Goal: Information Seeking & Learning: Check status

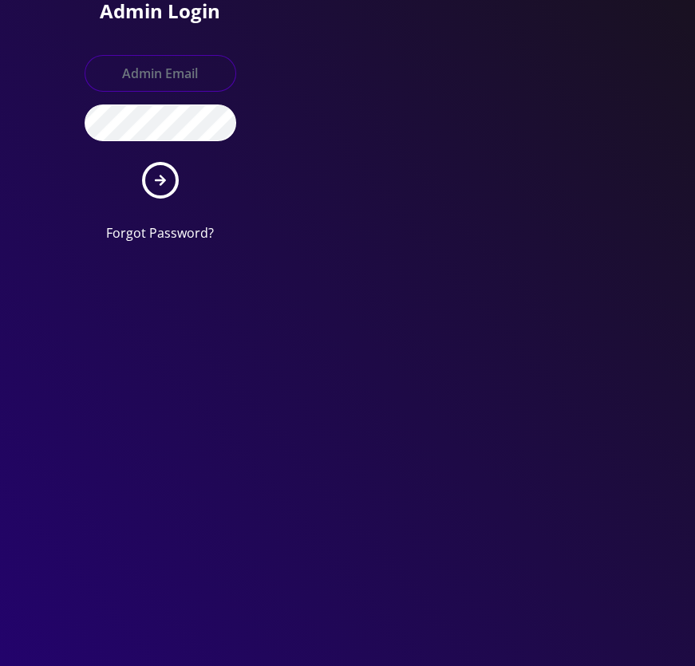
type input "[EMAIL_ADDRESS][DOMAIN_NAME]"
click at [151, 170] on button "submit" at bounding box center [160, 180] width 37 height 37
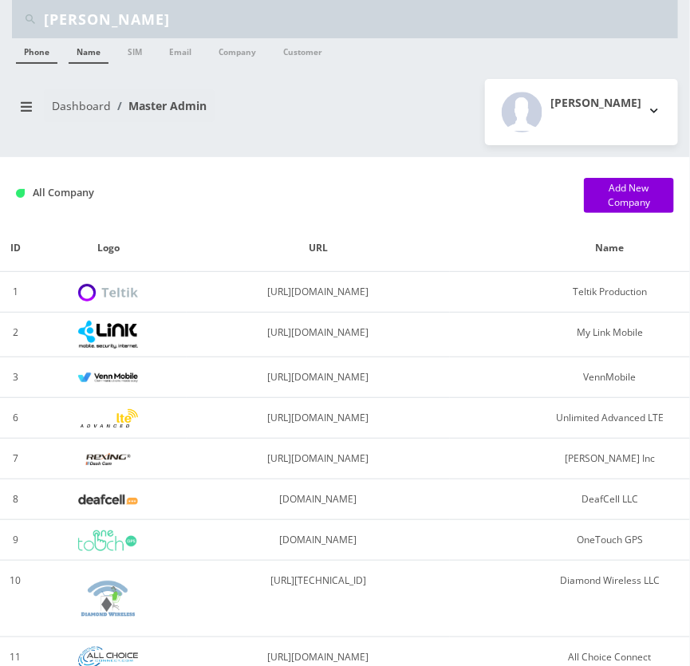
click at [95, 58] on link "Name" at bounding box center [89, 51] width 40 height 26
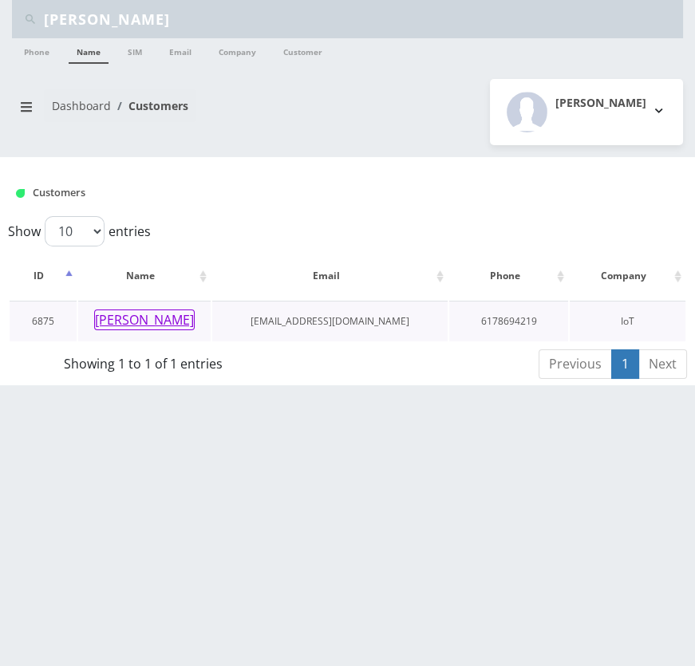
click at [146, 319] on button "[PERSON_NAME]" at bounding box center [144, 320] width 101 height 21
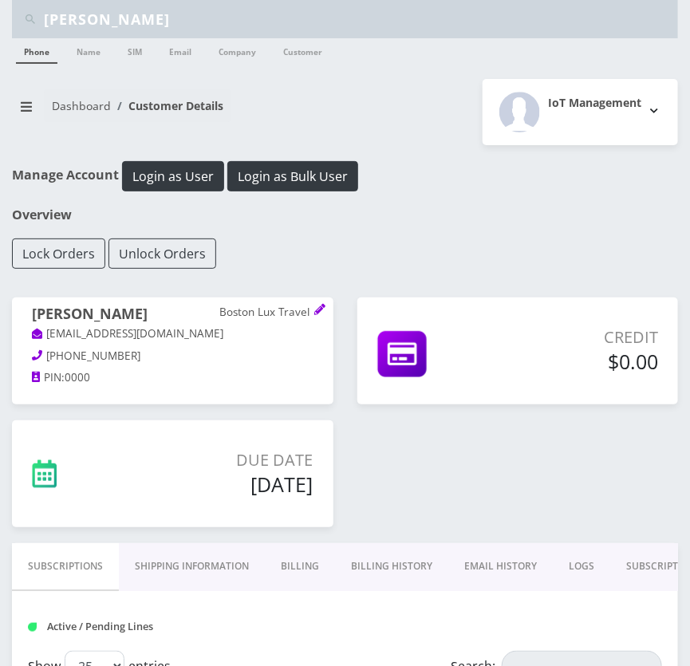
click at [379, 559] on link "Billing History" at bounding box center [391, 567] width 113 height 46
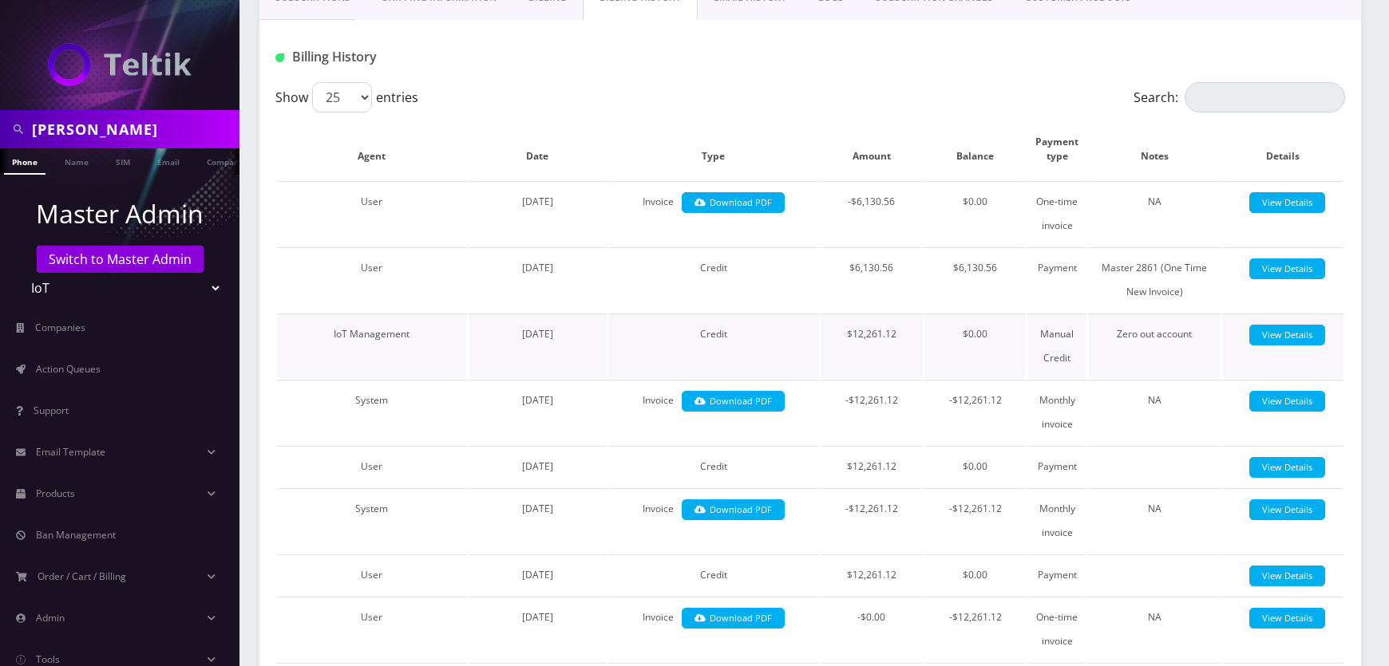
scroll to position [346, 0]
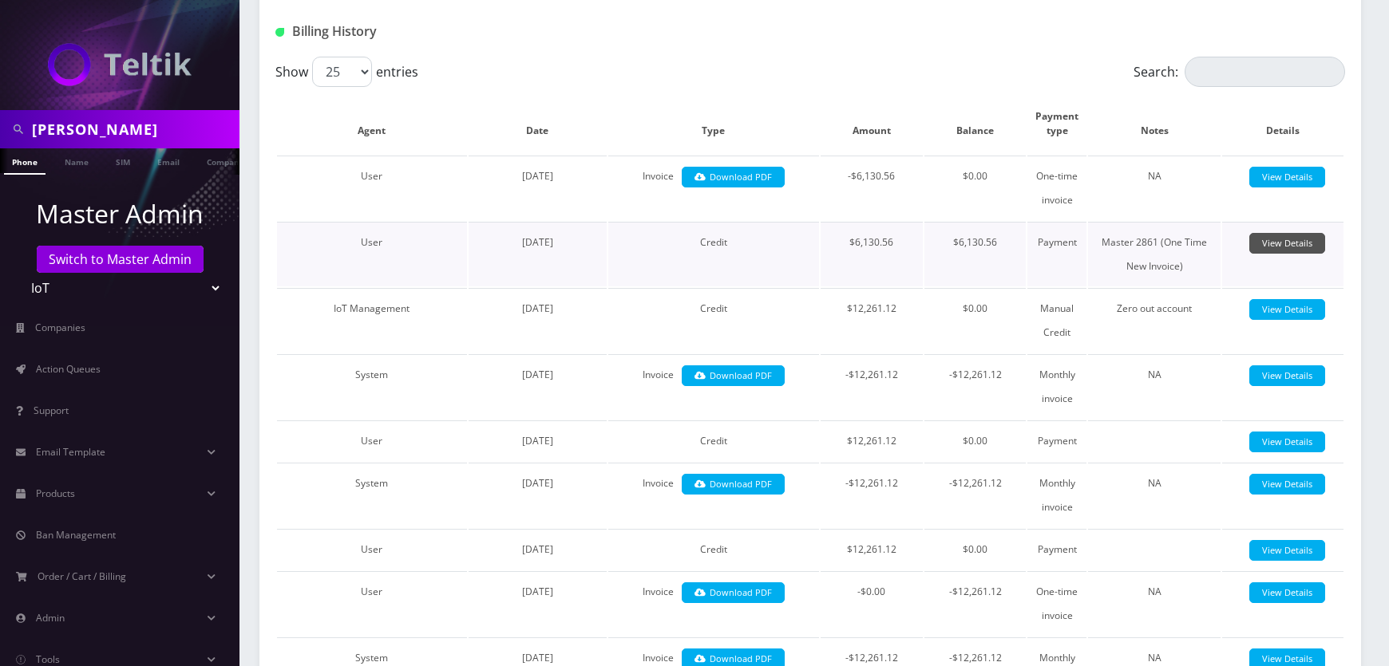
click at [690, 250] on link "View Details" at bounding box center [1287, 244] width 76 height 22
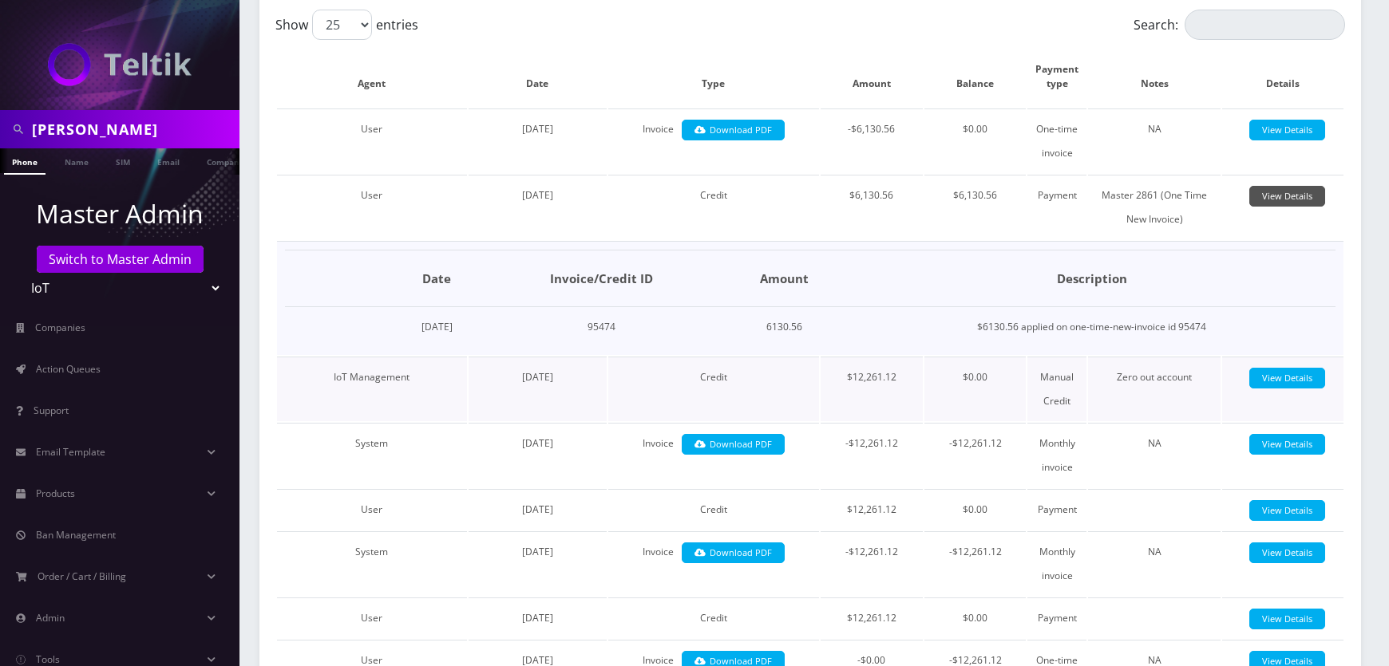
scroll to position [418, 0]
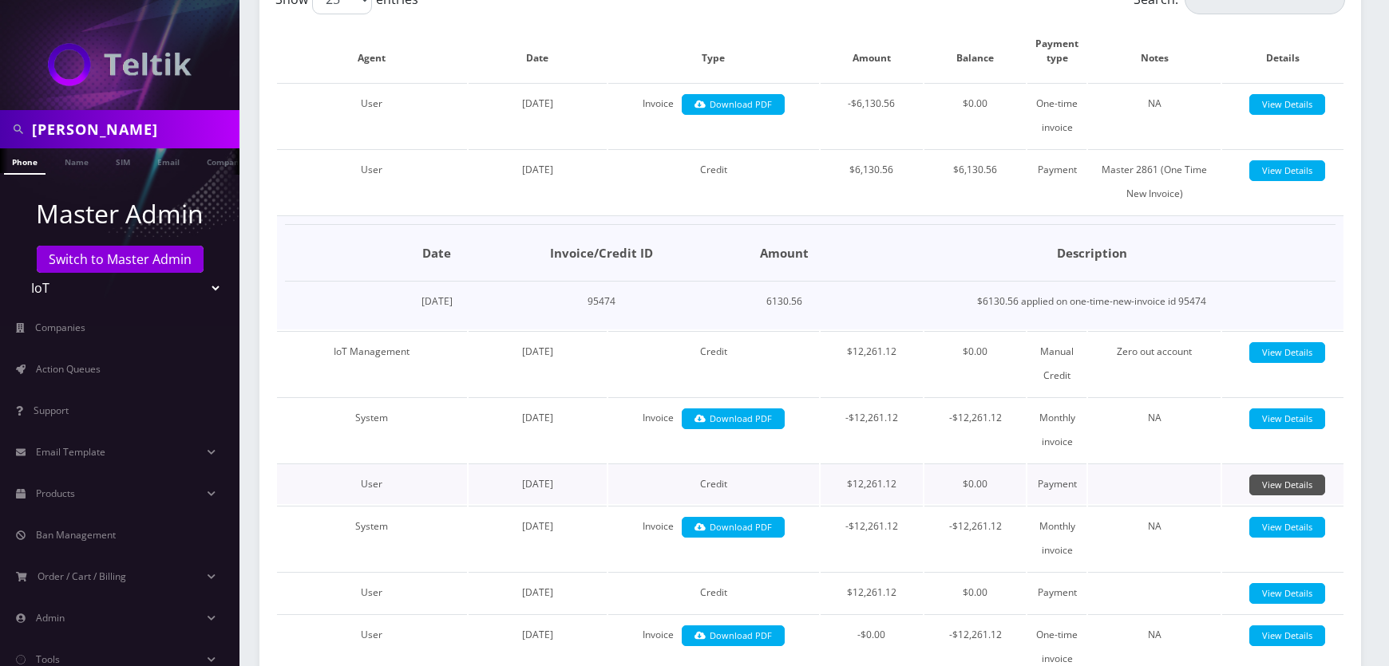
click at [690, 485] on link "View Details" at bounding box center [1287, 486] width 76 height 22
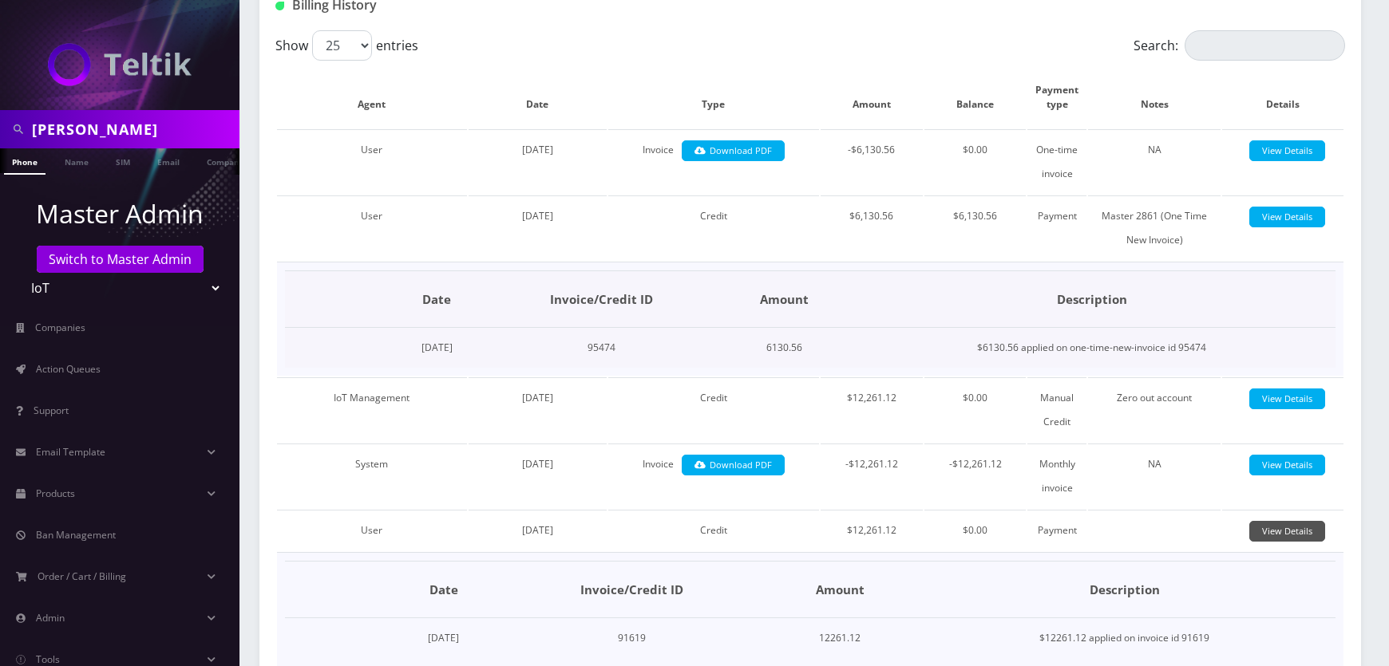
scroll to position [346, 0]
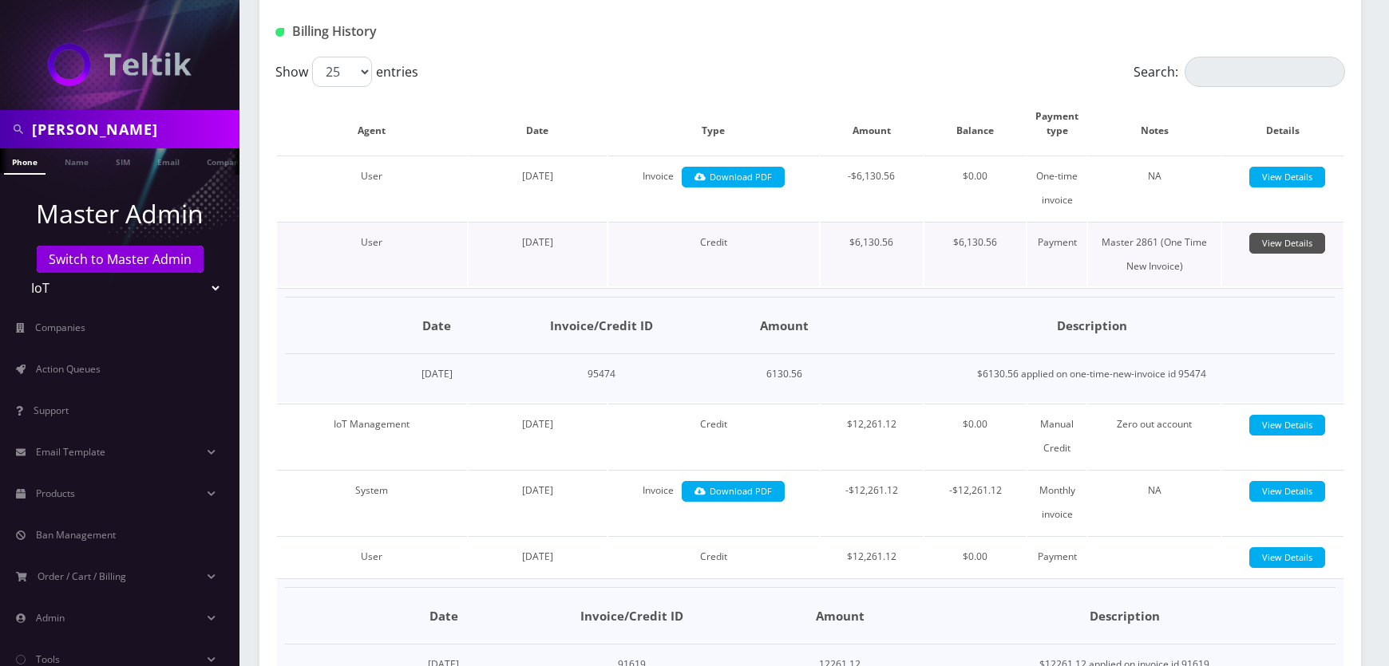
click at [690, 246] on link "View Details" at bounding box center [1287, 244] width 76 height 22
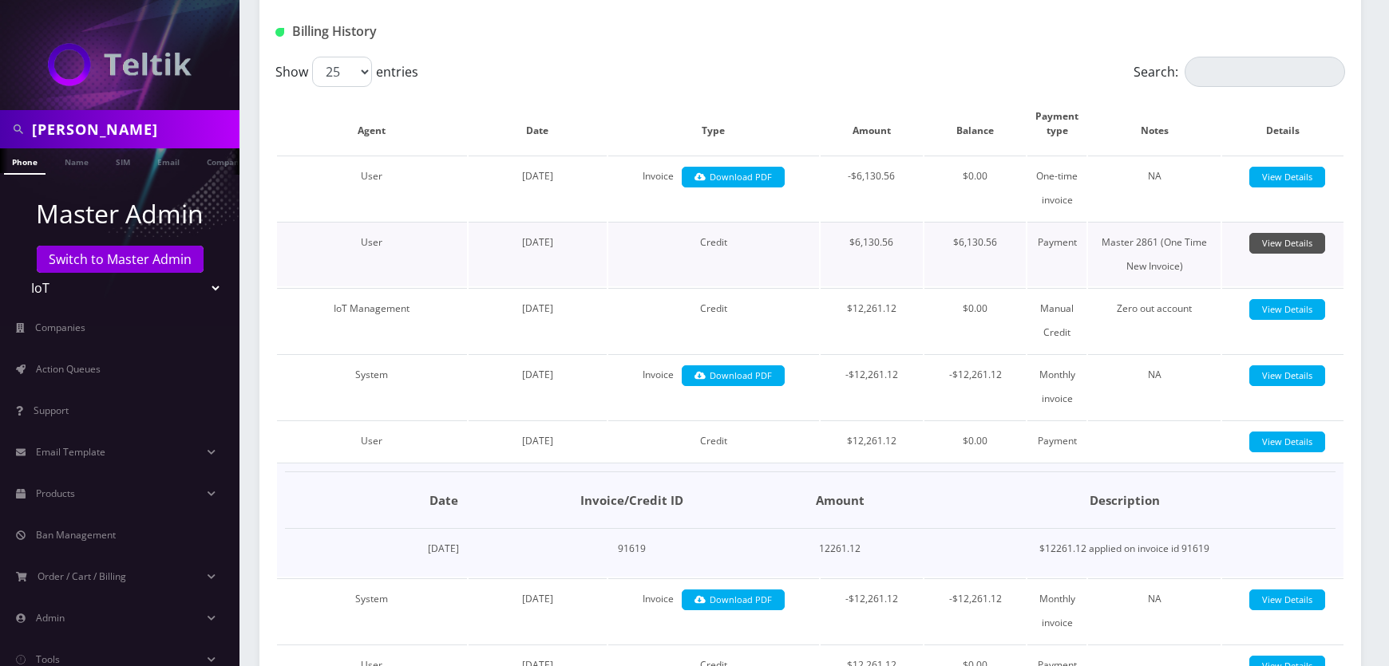
click at [690, 246] on link "View Details" at bounding box center [1287, 244] width 76 height 22
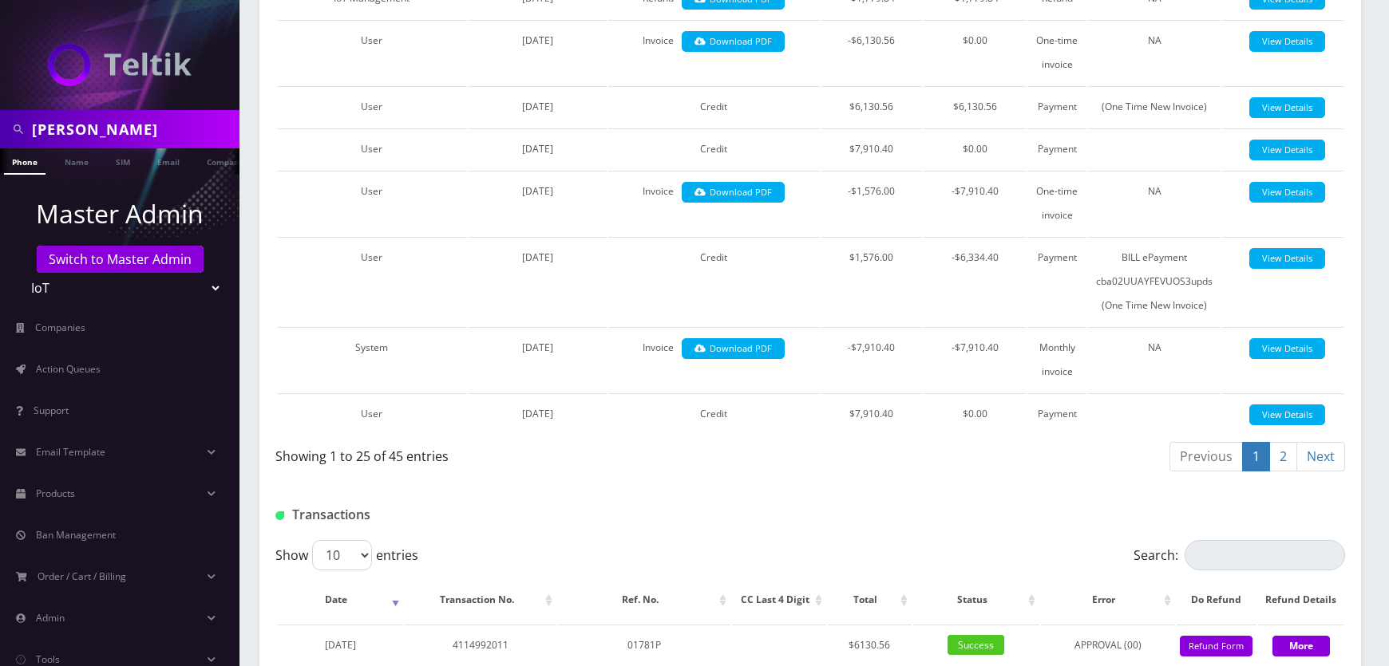
scroll to position [1797, 0]
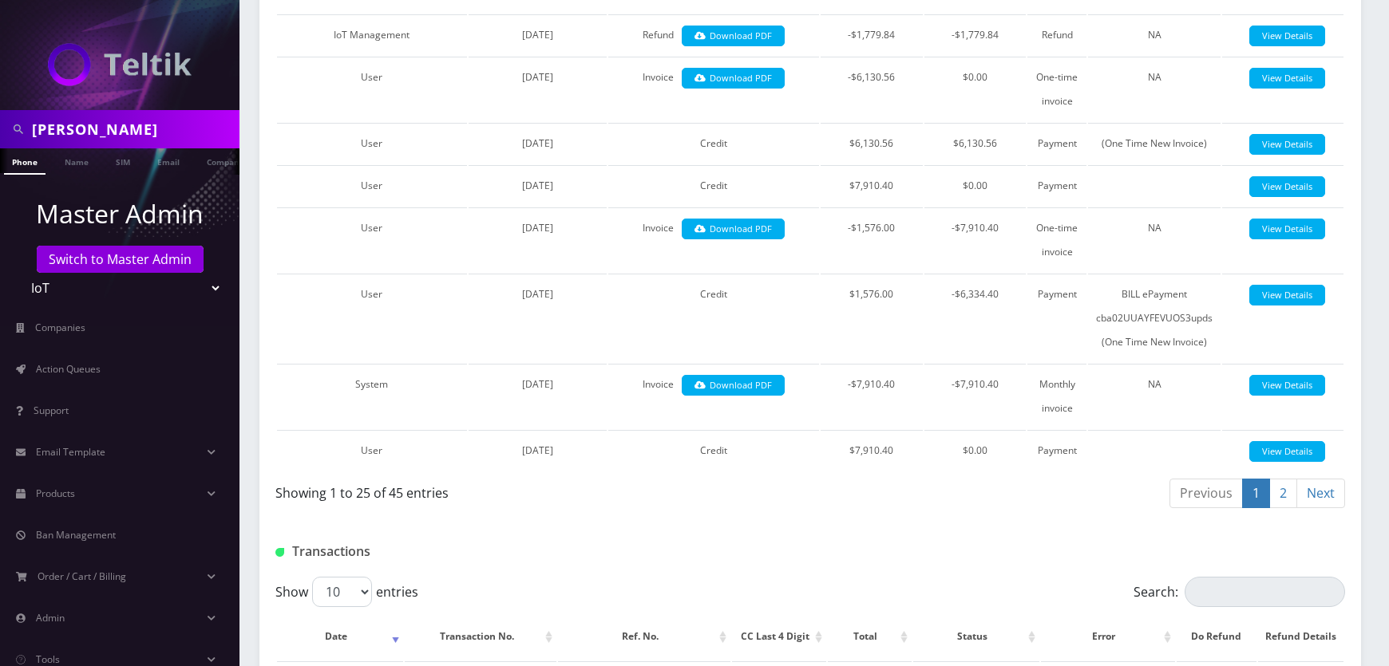
drag, startPoint x: 1388, startPoint y: 425, endPoint x: 1382, endPoint y: 405, distance: 20.7
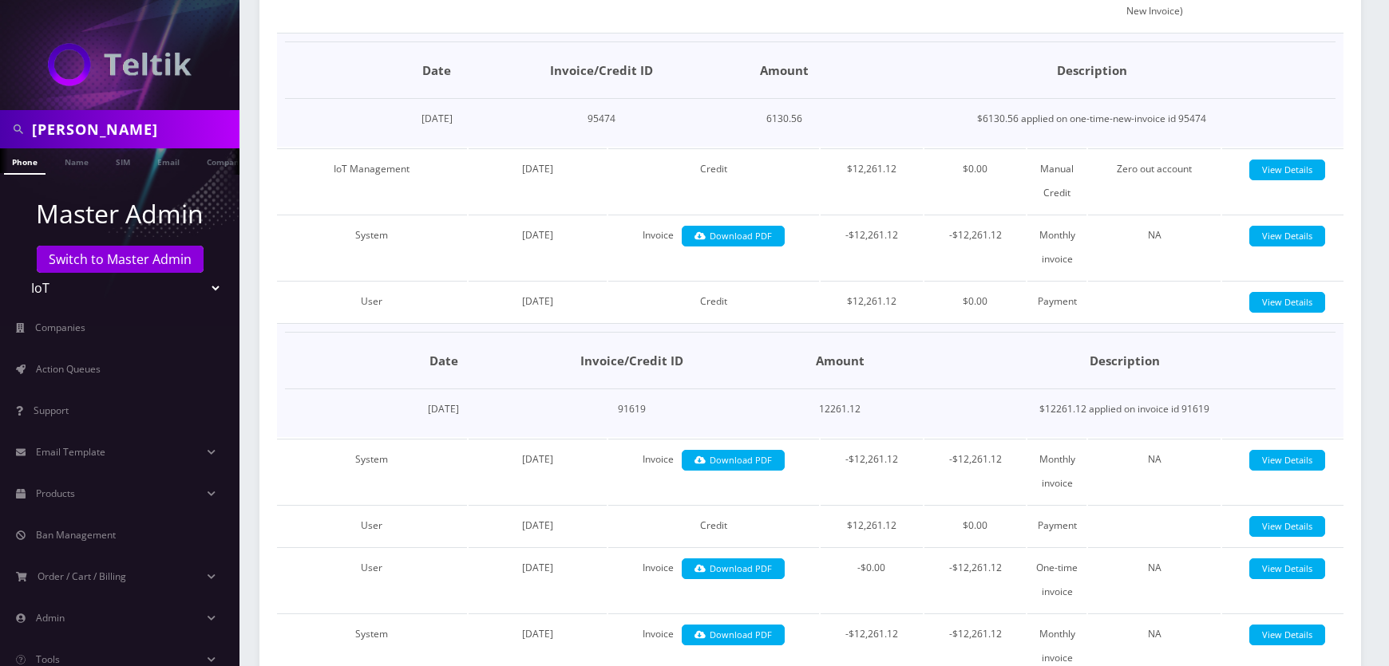
scroll to position [626, 0]
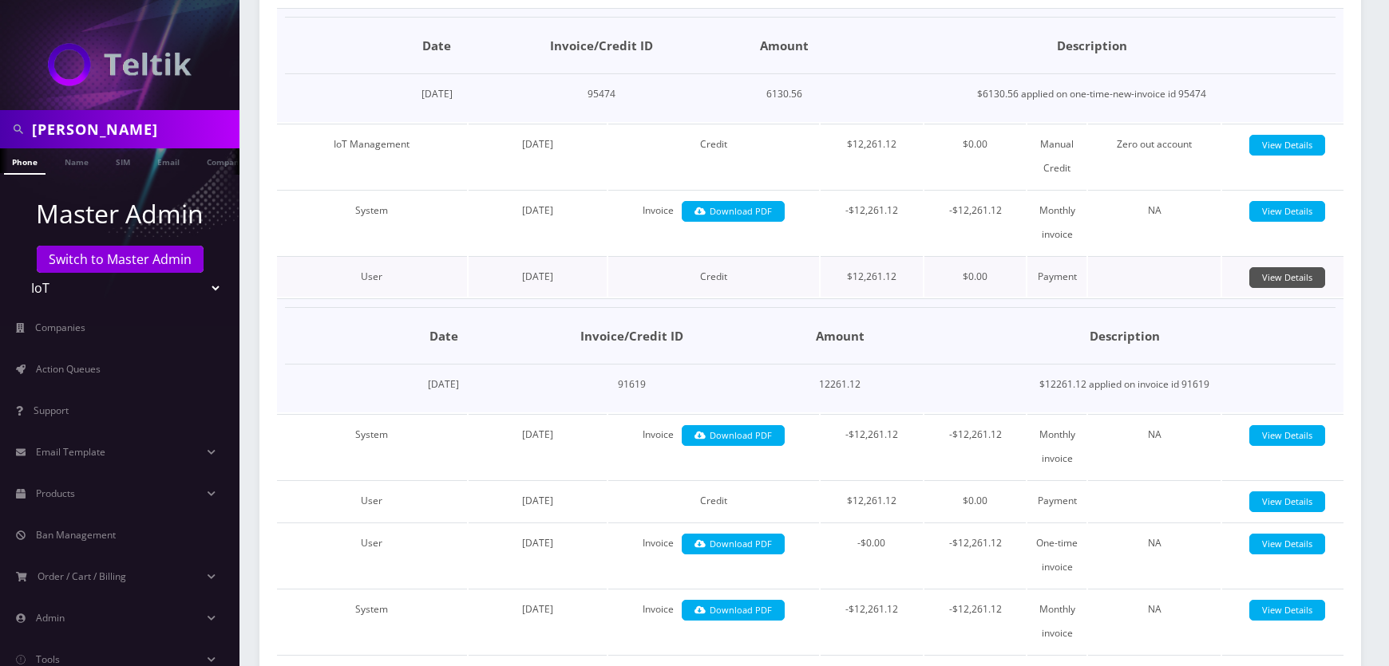
click at [690, 284] on link "View Details" at bounding box center [1287, 278] width 76 height 22
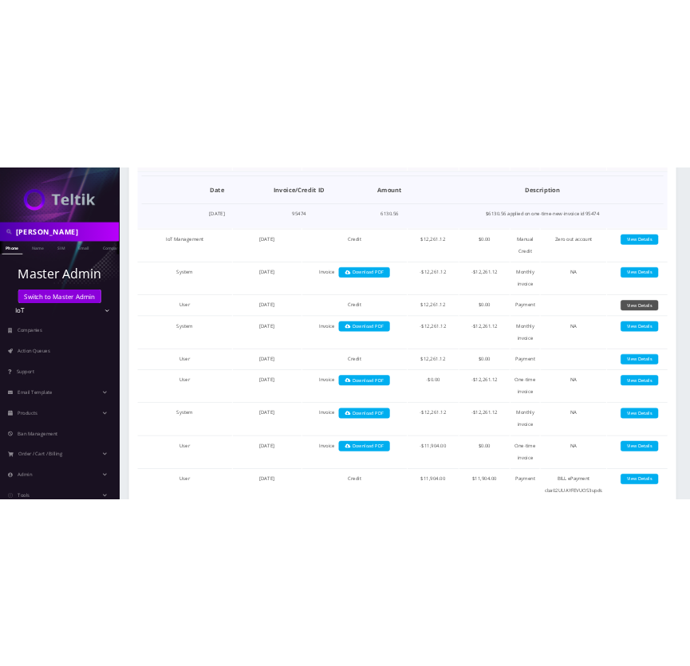
scroll to position [940, 0]
